Goal: Information Seeking & Learning: Compare options

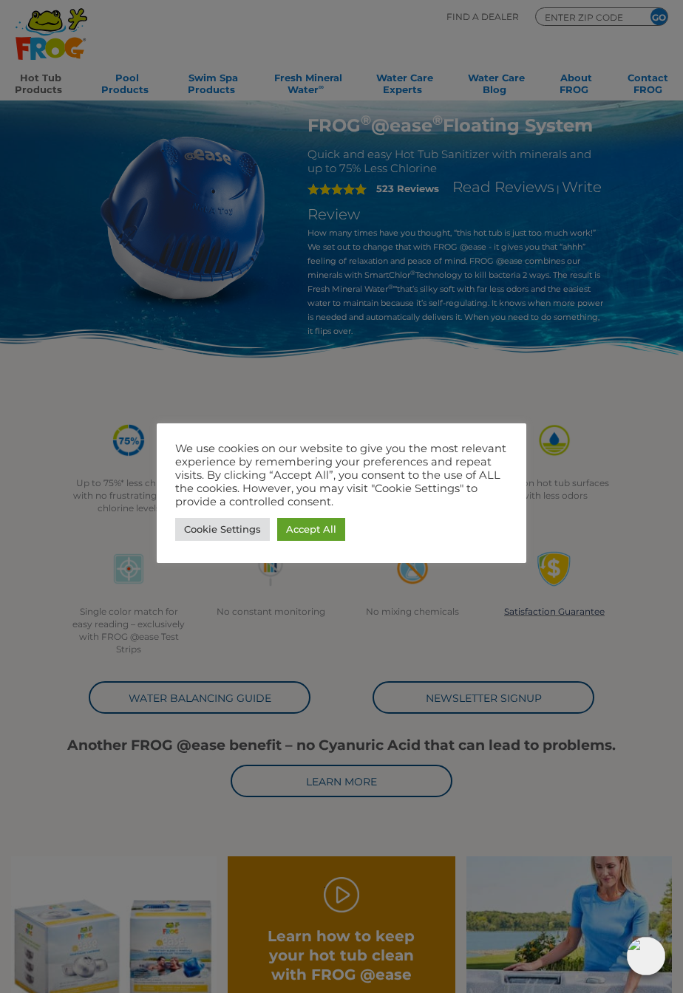
click at [326, 530] on link "Accept All" at bounding box center [311, 529] width 68 height 23
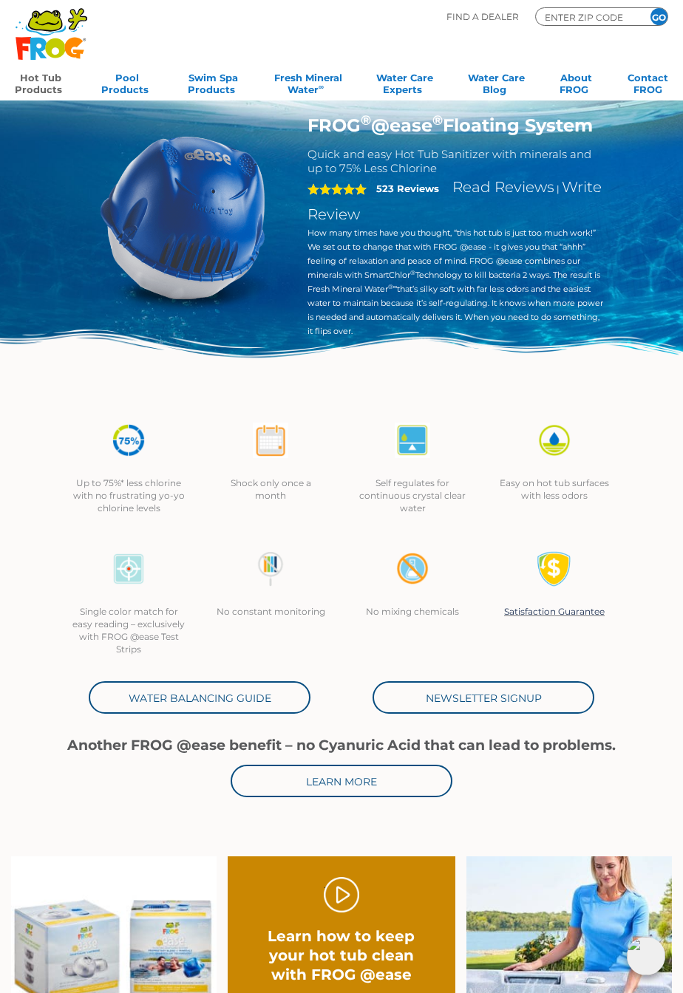
click at [36, 81] on link "Hot Tub Products" at bounding box center [41, 82] width 52 height 30
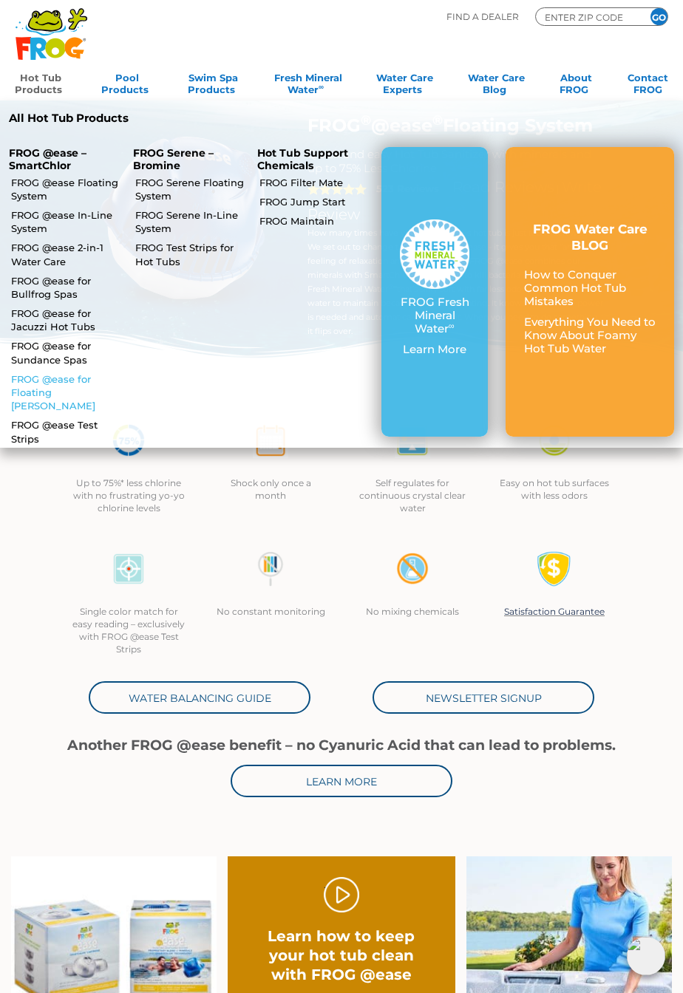
click at [35, 394] on link "FROG @ease for Floating [PERSON_NAME]" at bounding box center [65, 392] width 109 height 41
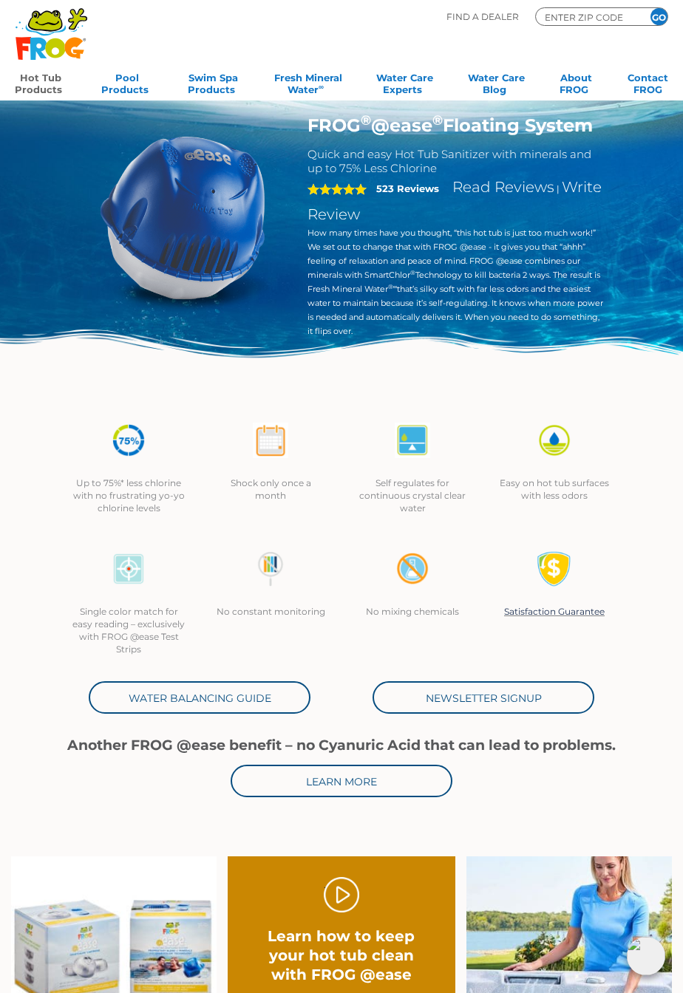
click at [39, 92] on link "Hot Tub Products" at bounding box center [41, 82] width 52 height 30
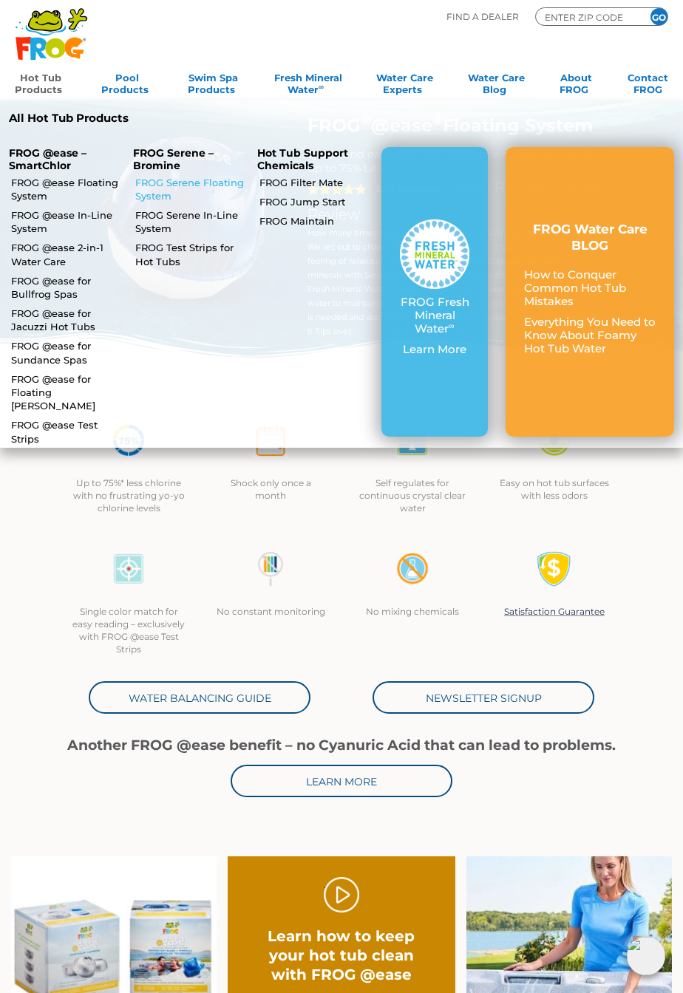
click at [146, 192] on link "FROG Serene Floating System" at bounding box center [189, 189] width 109 height 27
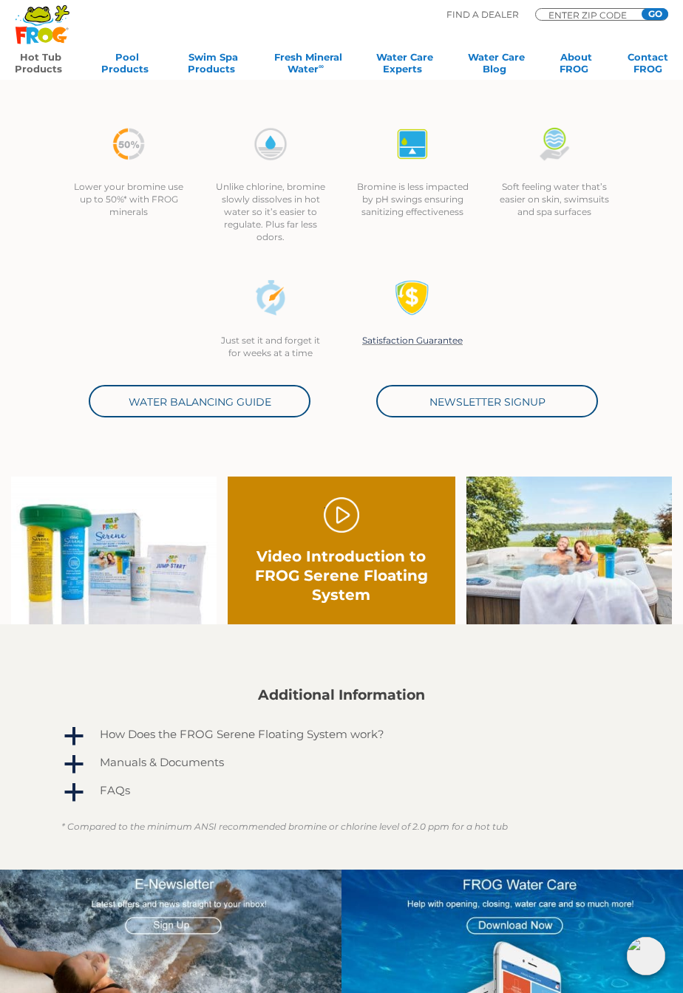
scroll to position [274, 0]
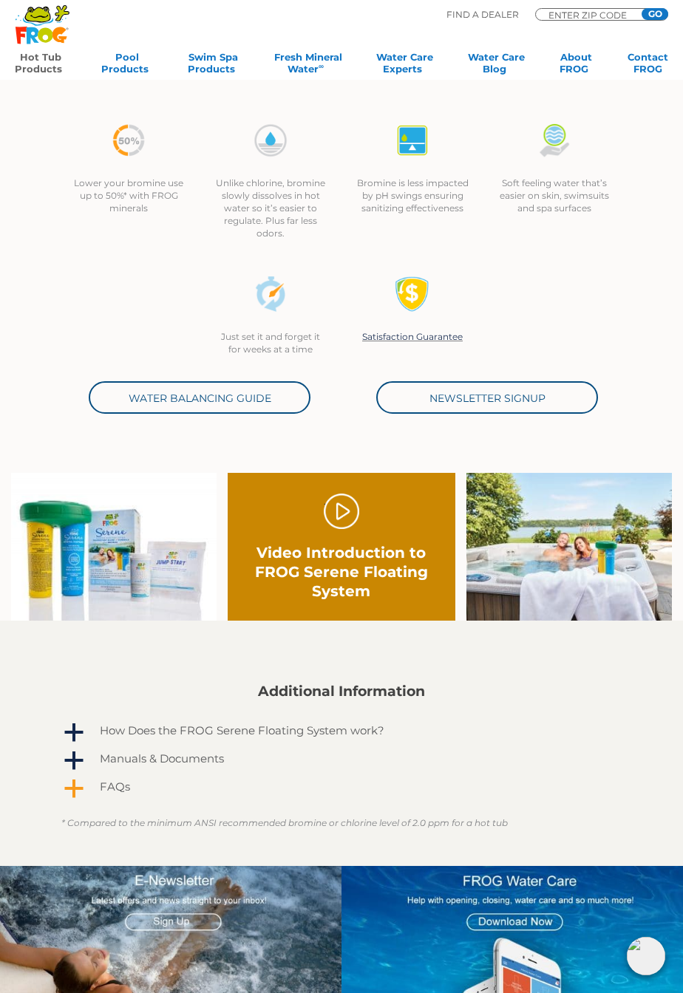
click at [73, 796] on span "a" at bounding box center [74, 789] width 22 height 22
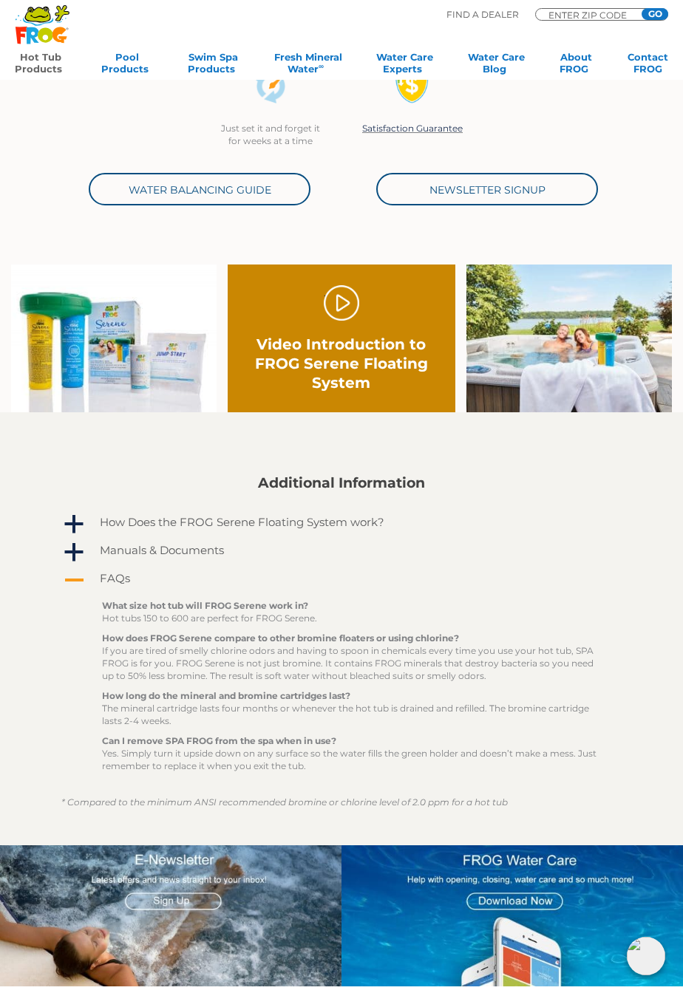
scroll to position [490, 0]
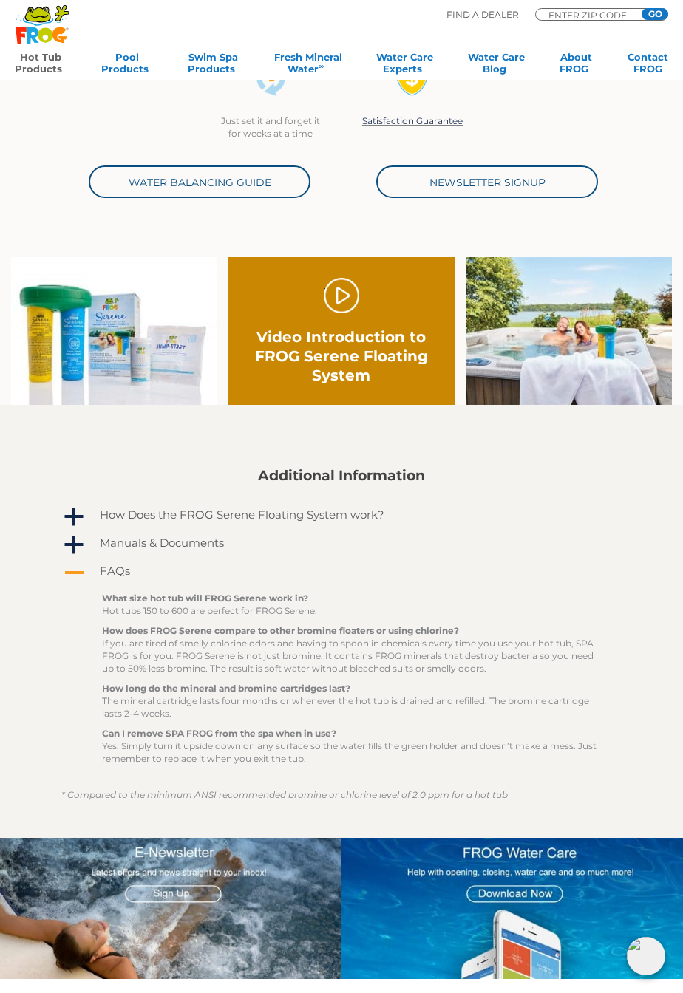
click at [69, 580] on span "A" at bounding box center [74, 573] width 22 height 22
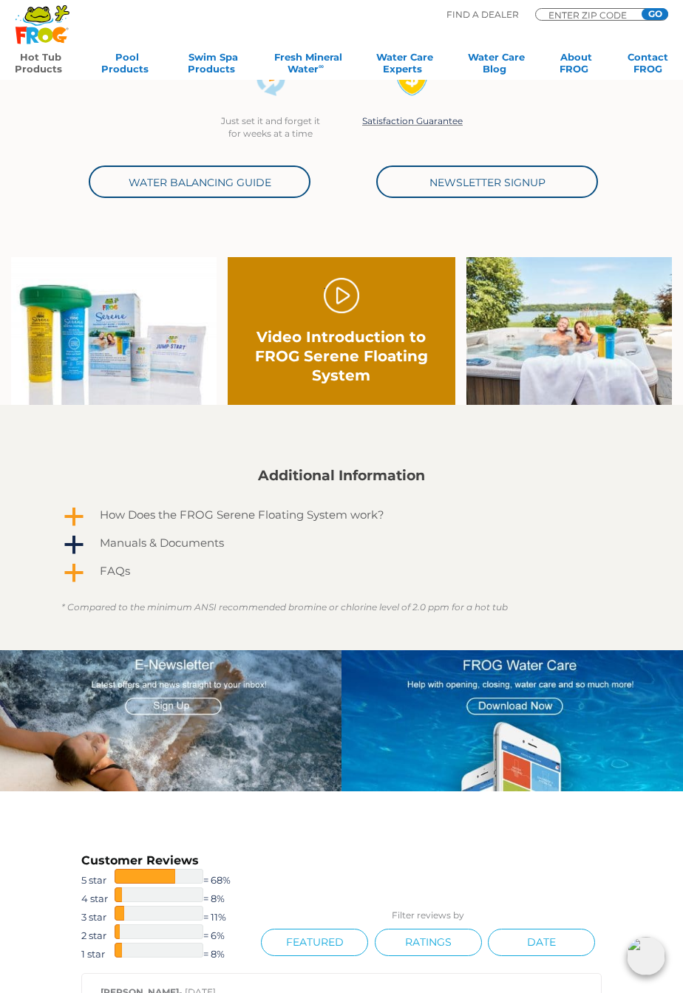
click at [65, 514] on span "a" at bounding box center [74, 517] width 22 height 22
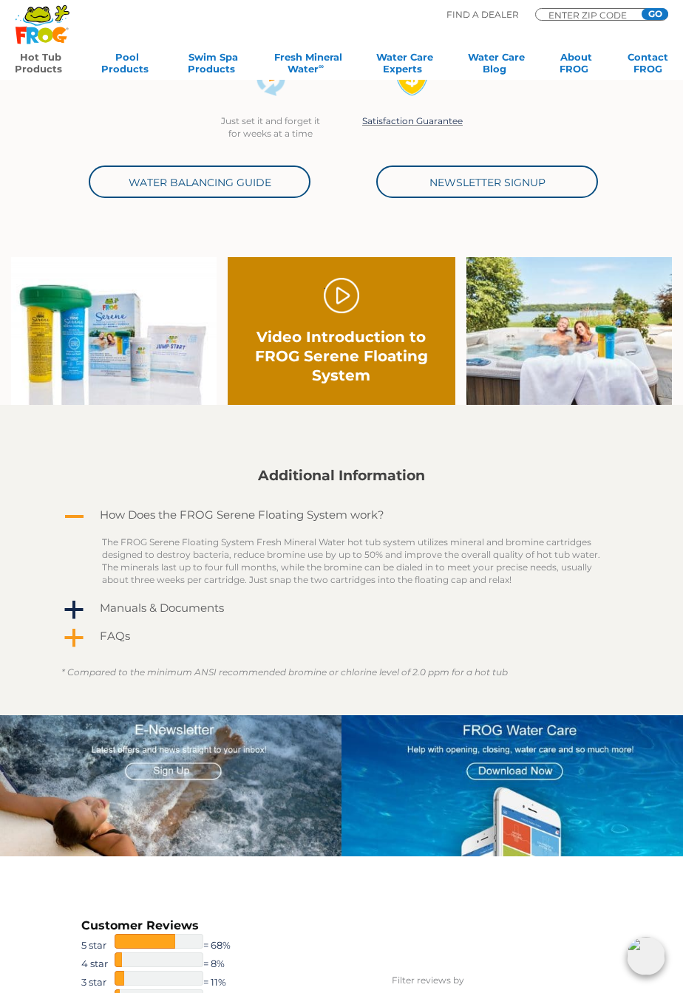
click at [72, 514] on span "A" at bounding box center [74, 517] width 22 height 22
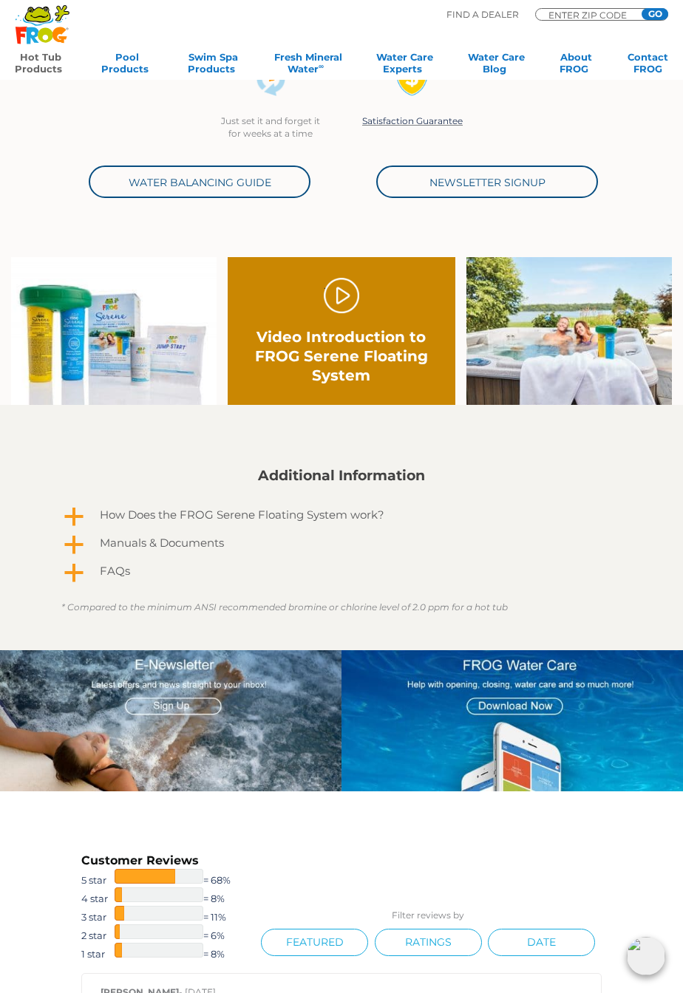
click at [77, 546] on span "a" at bounding box center [74, 545] width 22 height 22
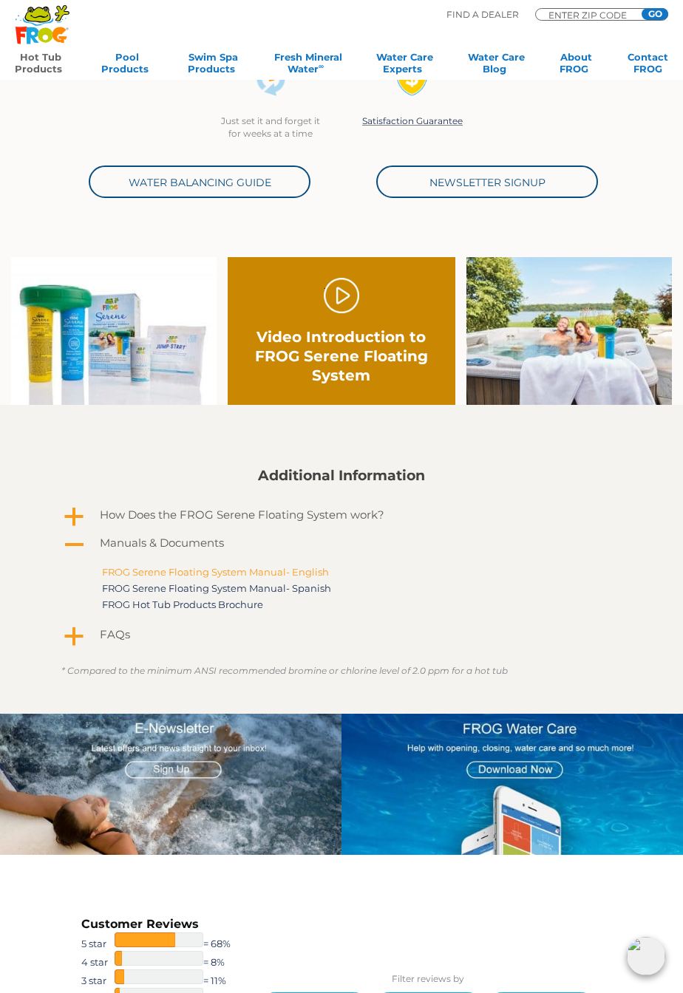
click at [109, 569] on link "FROG Serene Floating System Manual- English" at bounding box center [215, 572] width 227 height 12
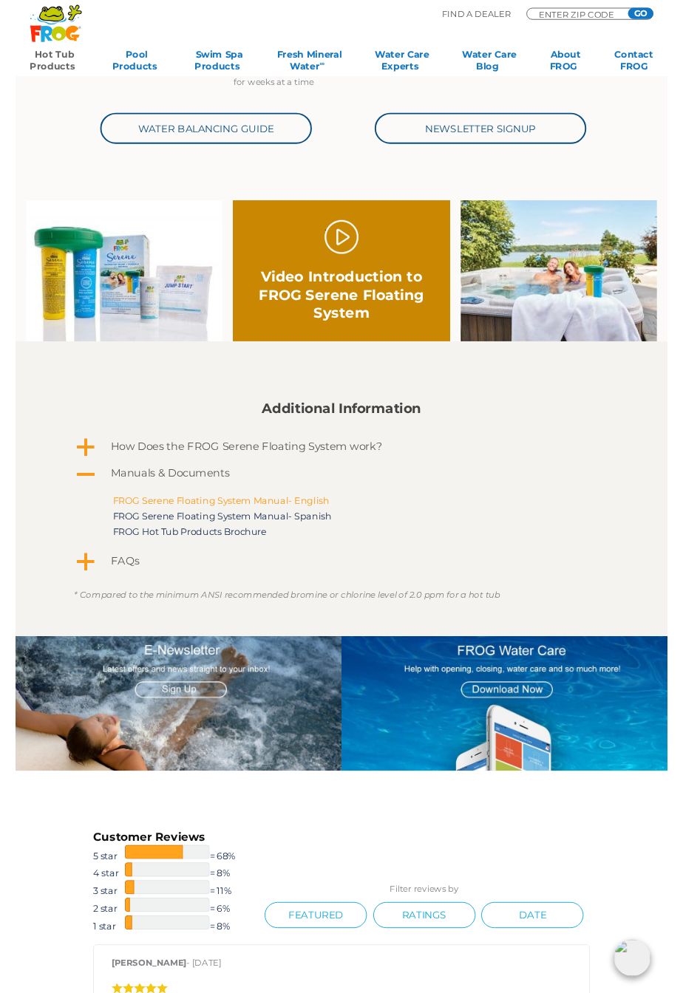
scroll to position [537, 0]
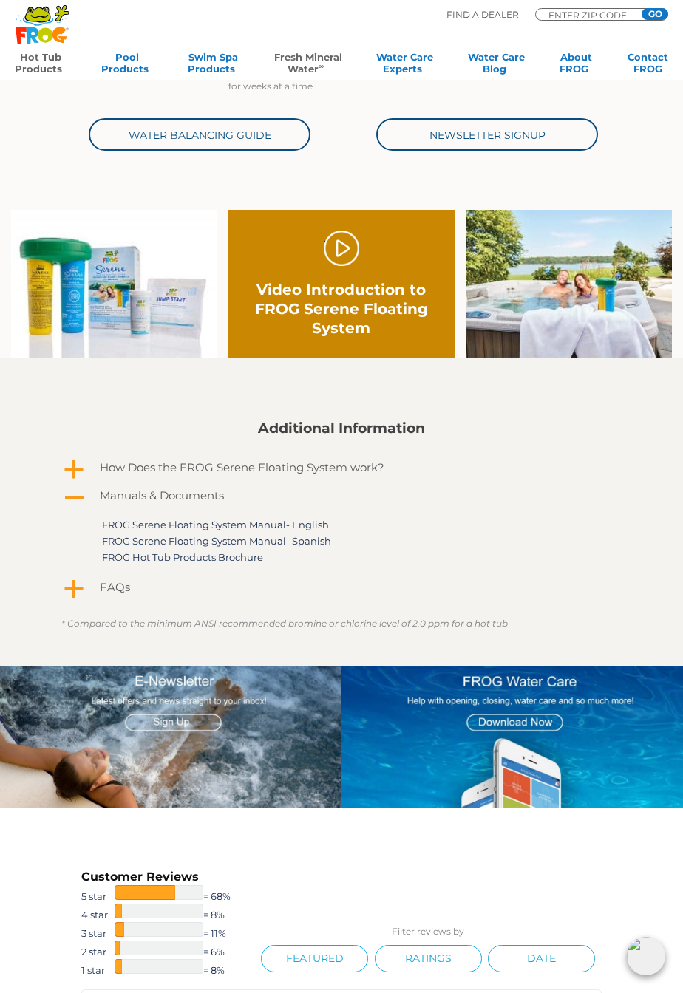
click at [300, 69] on link "Fresh Mineral Water ∞" at bounding box center [308, 66] width 68 height 30
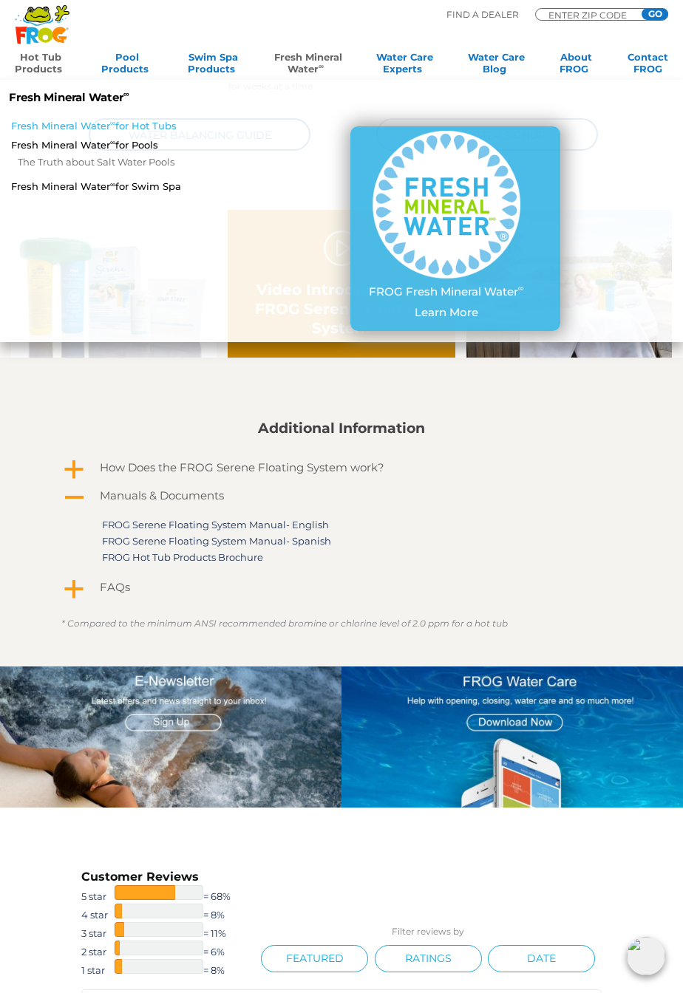
click at [26, 130] on link "Fresh Mineral Water ∞ for Hot Tubs" at bounding box center [117, 125] width 213 height 13
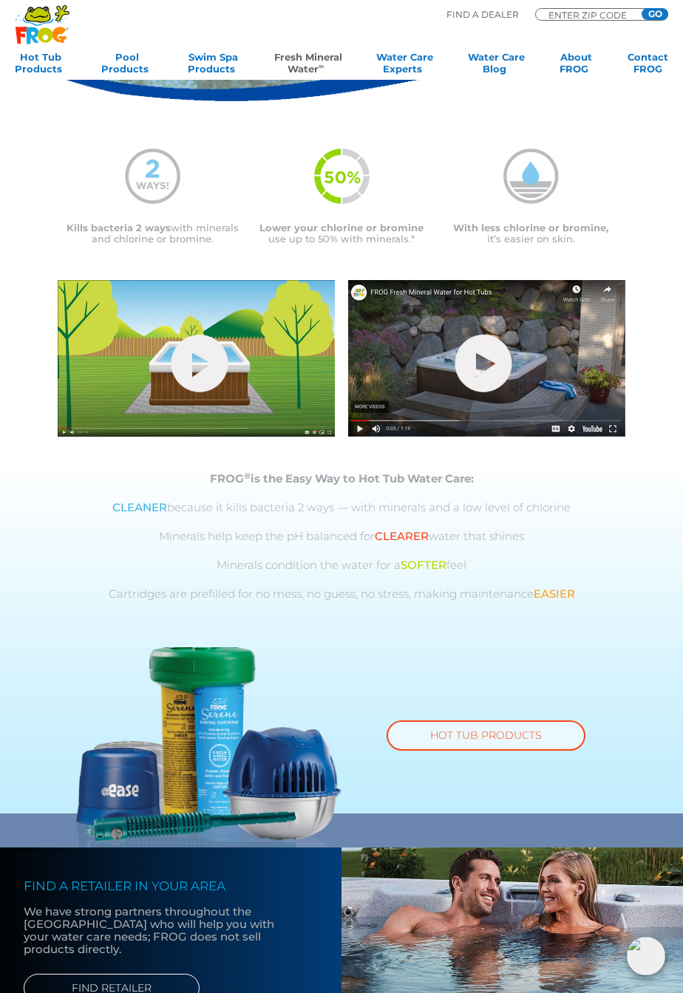
scroll to position [259, 0]
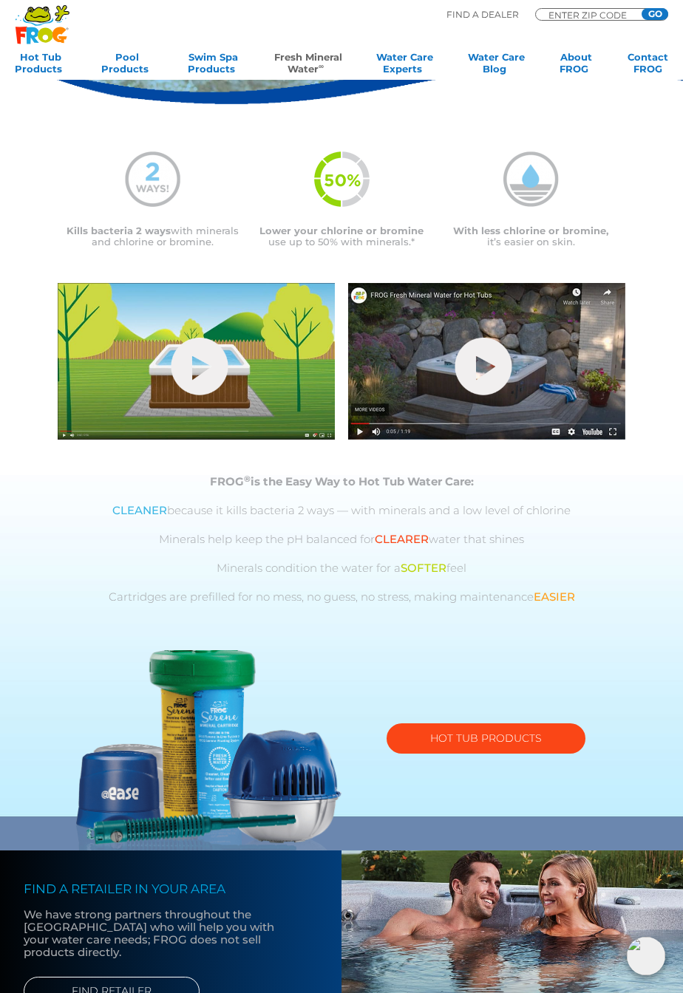
click at [518, 735] on link "HOT TUB PRODUCTS" at bounding box center [485, 738] width 199 height 30
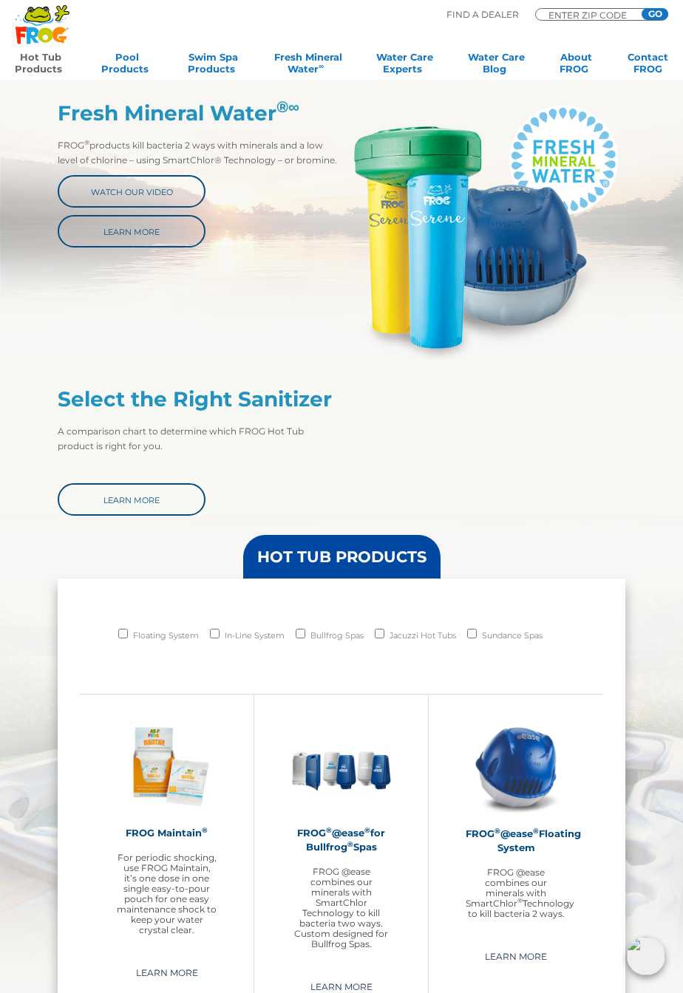
scroll to position [523, 0]
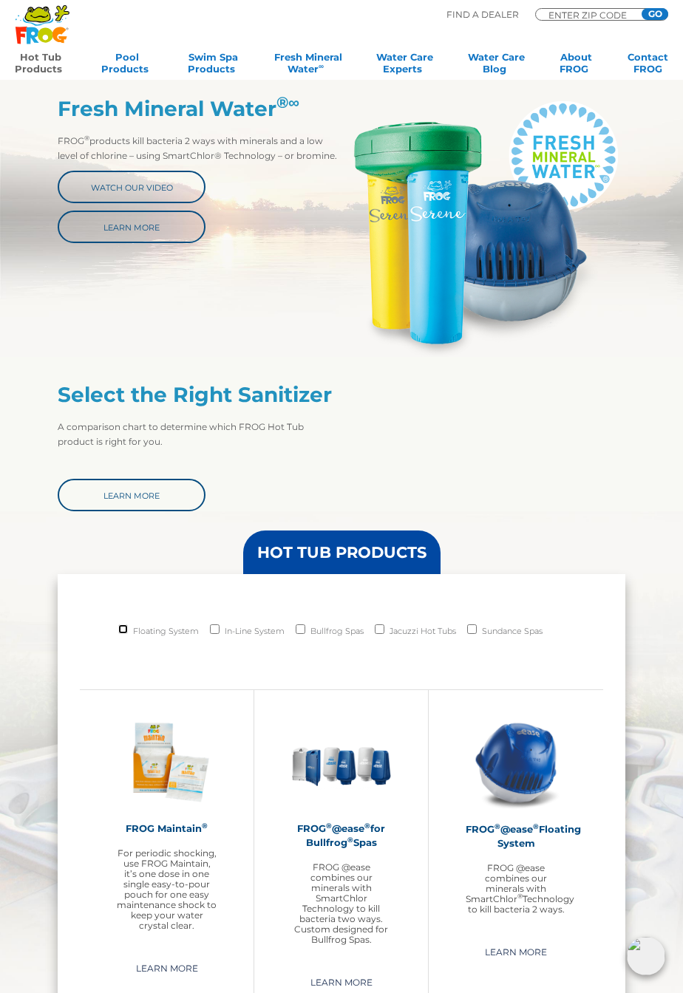
click at [118, 630] on input "Floating System" at bounding box center [123, 629] width 10 height 10
checkbox input "true"
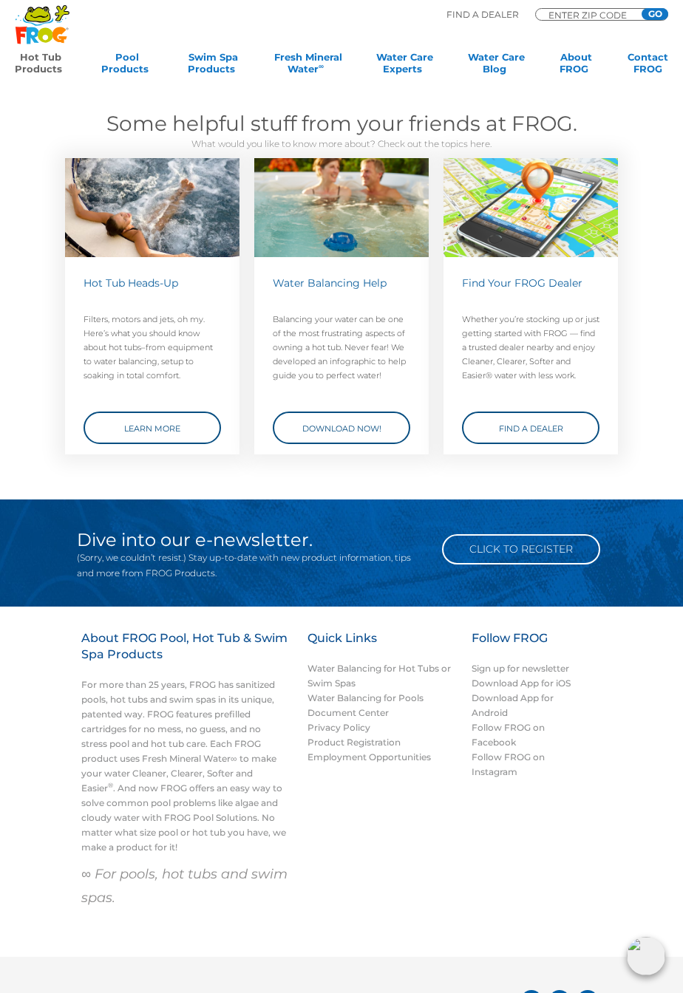
scroll to position [2980, 0]
